Goal: Transaction & Acquisition: Purchase product/service

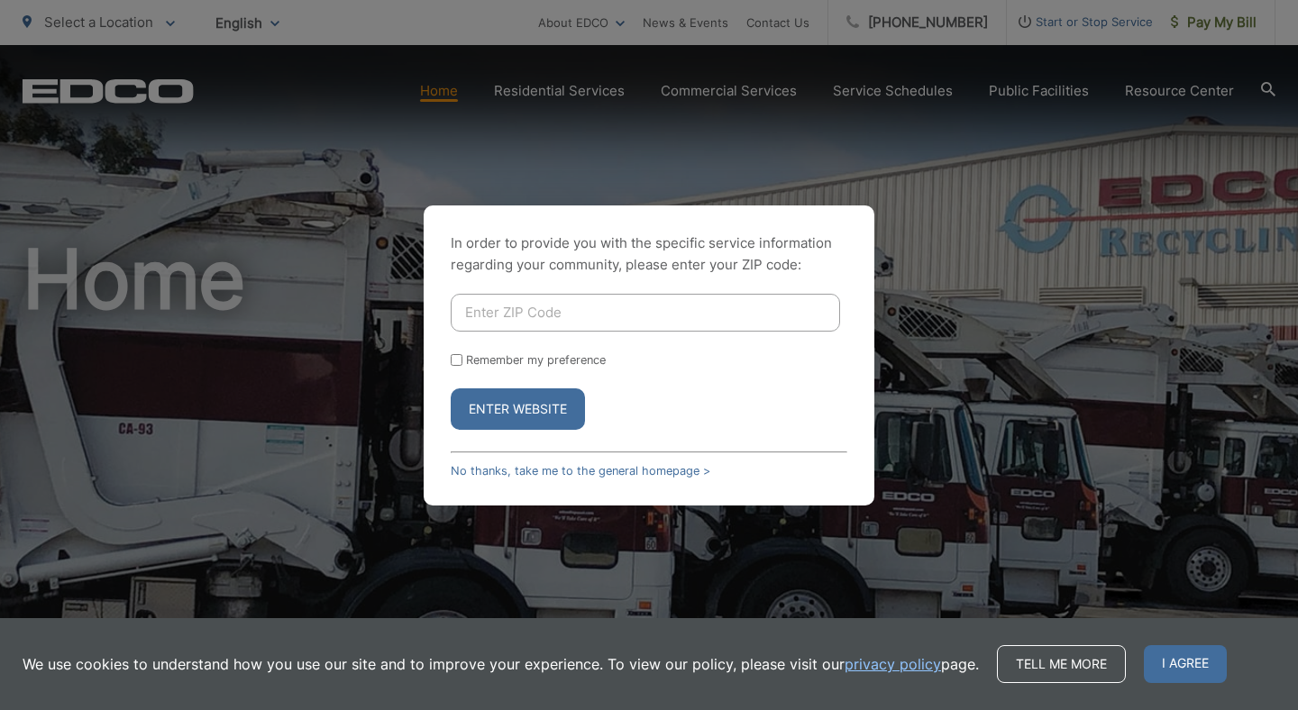
click at [577, 313] on input "Enter ZIP Code" at bounding box center [645, 313] width 389 height 38
type input "91941"
click at [451, 388] on button "Enter Website" at bounding box center [518, 408] width 134 height 41
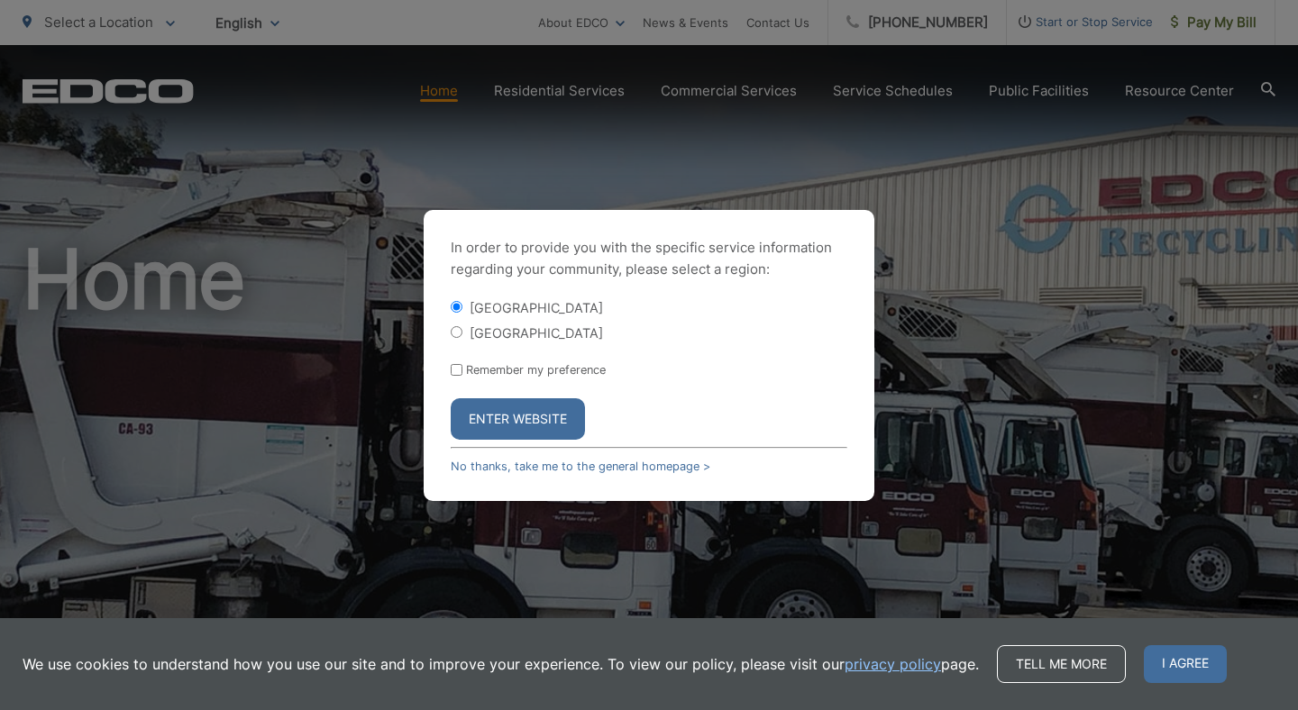
click at [544, 419] on button "Enter Website" at bounding box center [518, 418] width 134 height 41
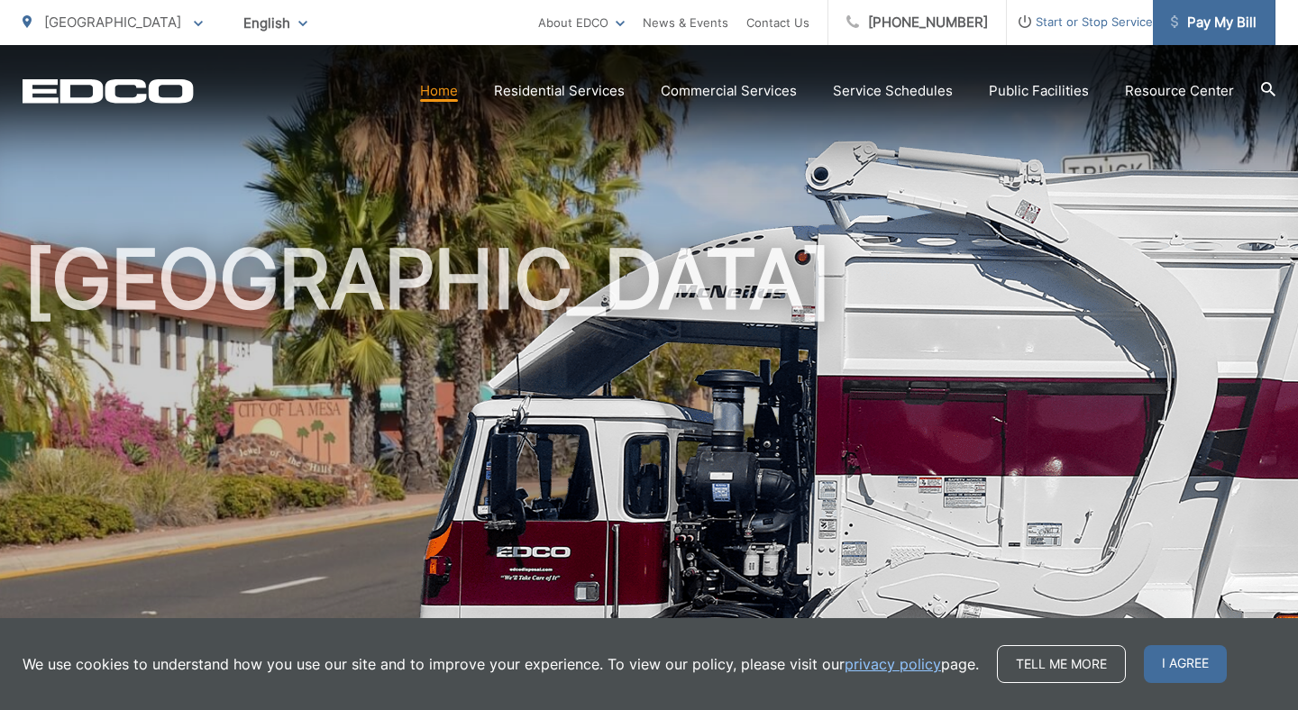
click at [1198, 28] on span "Pay My Bill" at bounding box center [1214, 23] width 86 height 22
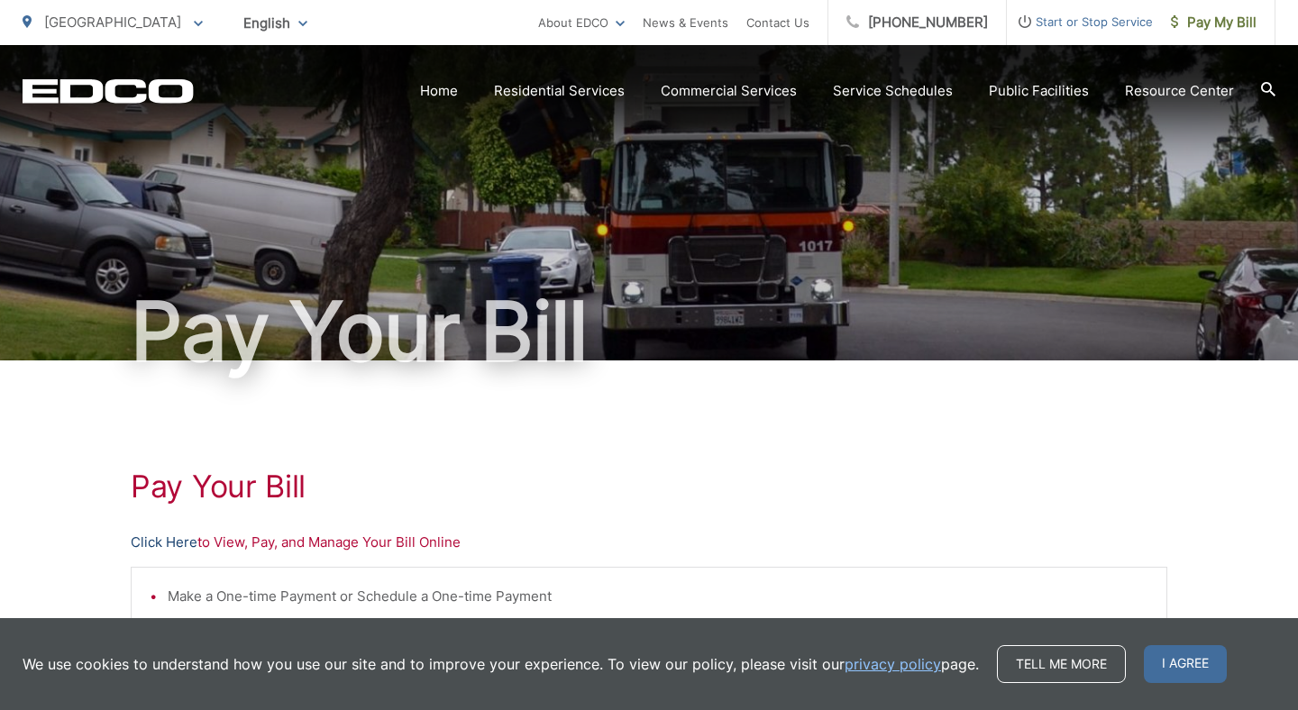
click at [173, 534] on link "Click Here" at bounding box center [164, 543] width 67 height 22
